Goal: Task Accomplishment & Management: Complete application form

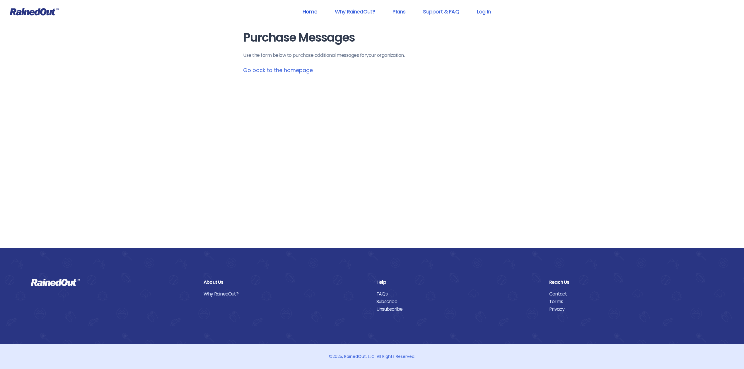
click at [316, 11] on link "Home" at bounding box center [310, 11] width 30 height 13
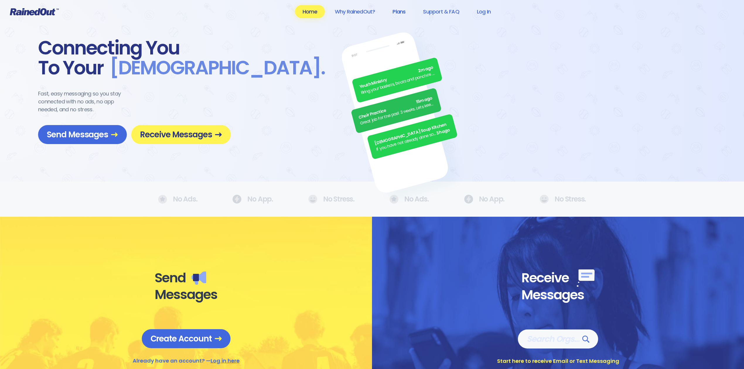
click at [401, 13] on link "Plans" at bounding box center [399, 11] width 28 height 13
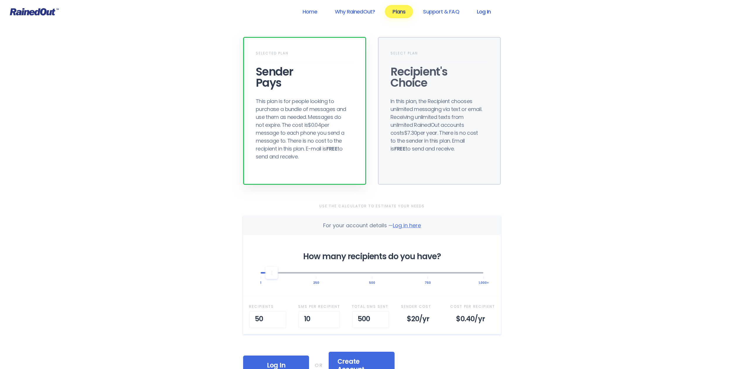
click at [486, 10] on link "Log In" at bounding box center [483, 11] width 29 height 13
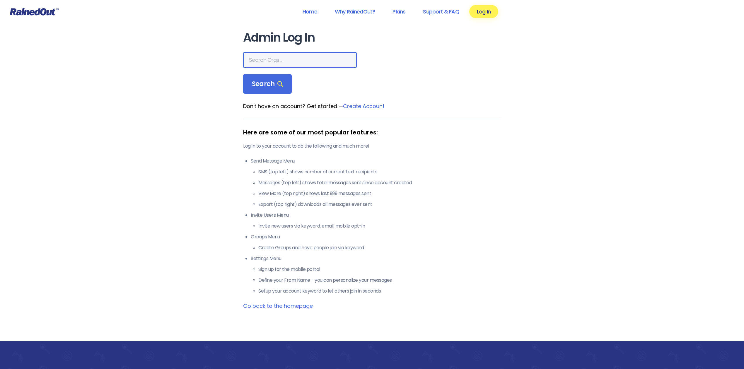
click at [304, 64] on input "text" at bounding box center [300, 60] width 114 height 16
type input "san marcos"
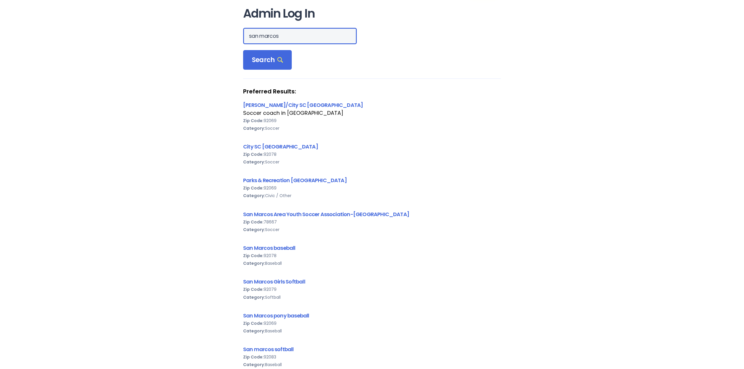
scroll to position [28, 0]
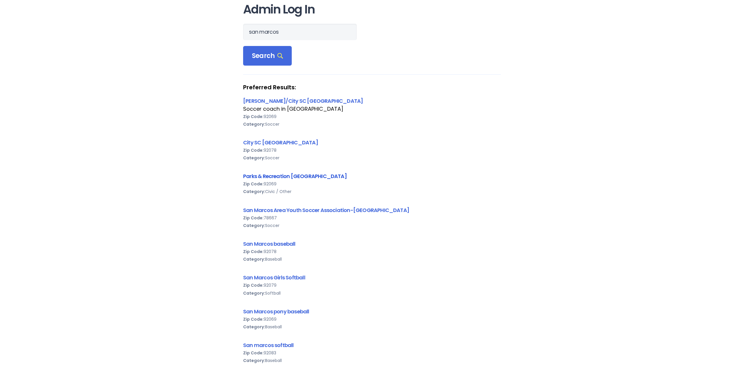
click at [307, 174] on link "Parks & Recreation [GEOGRAPHIC_DATA]" at bounding box center [295, 176] width 104 height 7
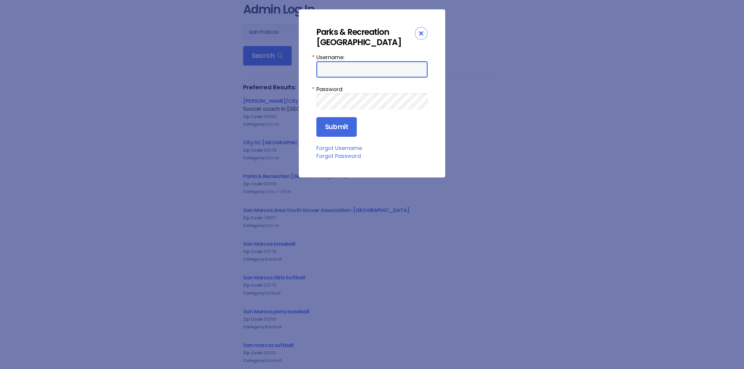
click at [364, 70] on input "Username:" at bounding box center [371, 69] width 111 height 16
type input "[EMAIL_ADDRESS][PERSON_NAME][DOMAIN_NAME]"
click at [425, 27] on div "Parks & Recreation [GEOGRAPHIC_DATA]" at bounding box center [371, 40] width 111 height 26
click at [424, 30] on div "Close" at bounding box center [421, 33] width 13 height 13
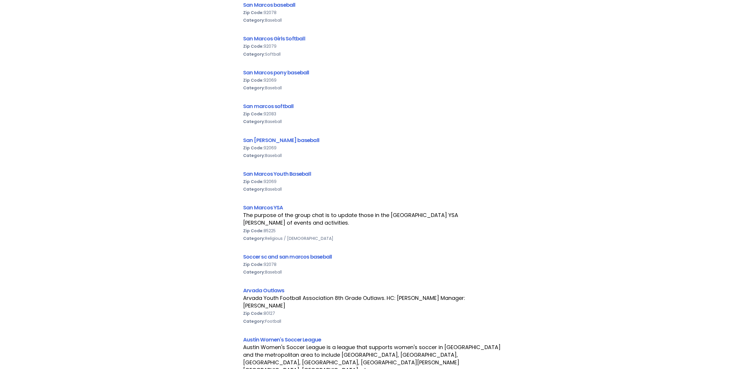
scroll to position [273, 0]
